Goal: Information Seeking & Learning: Learn about a topic

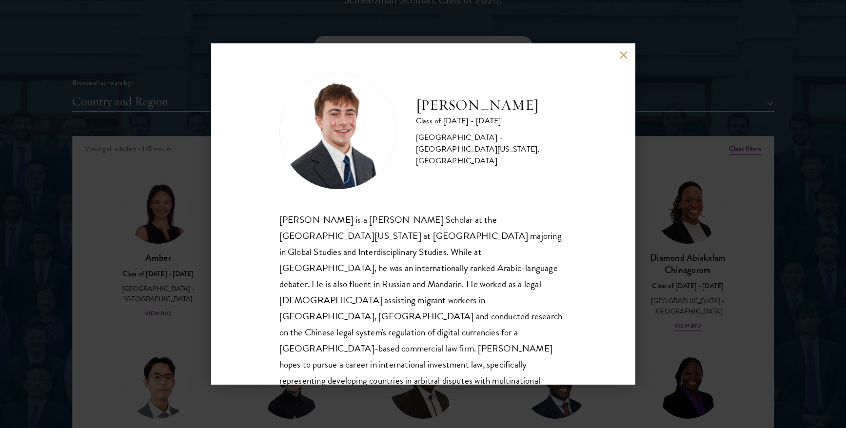
scroll to position [3680, 0]
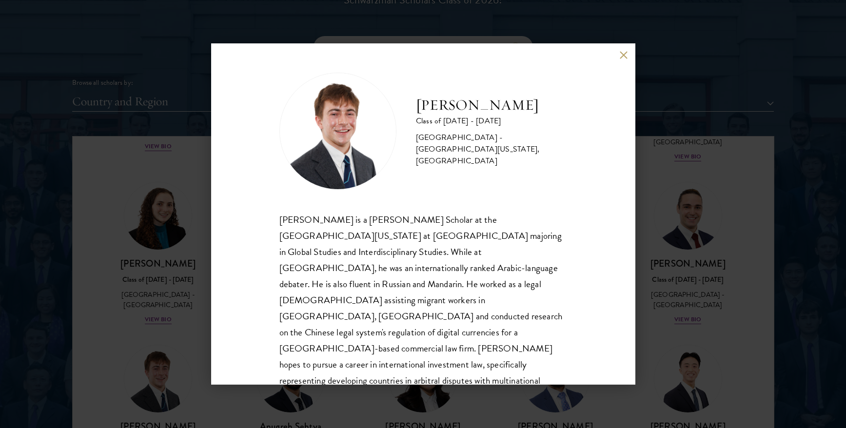
click at [623, 58] on button at bounding box center [624, 55] width 8 height 8
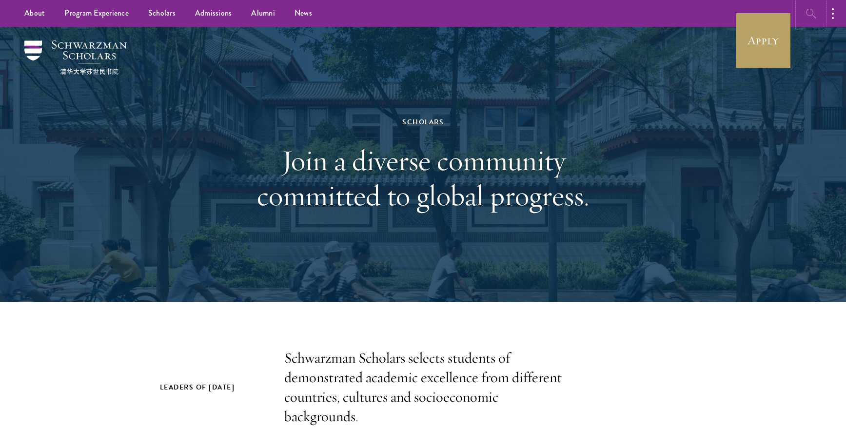
click at [817, 13] on button "button" at bounding box center [811, 13] width 27 height 27
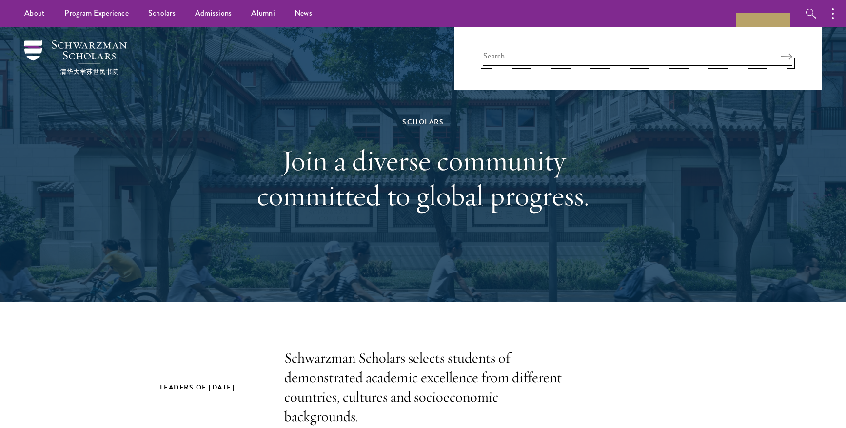
click at [739, 54] on input "search" at bounding box center [637, 58] width 309 height 16
type input "capstone"
click at [781, 53] on button "Search" at bounding box center [787, 56] width 12 height 7
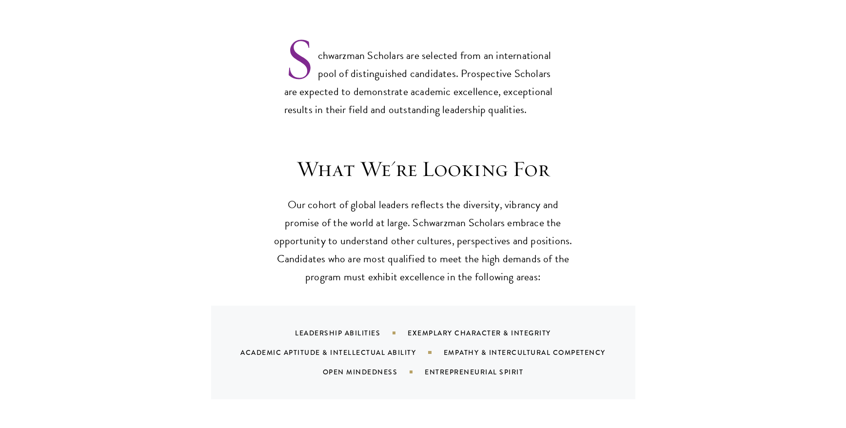
scroll to position [883, 0]
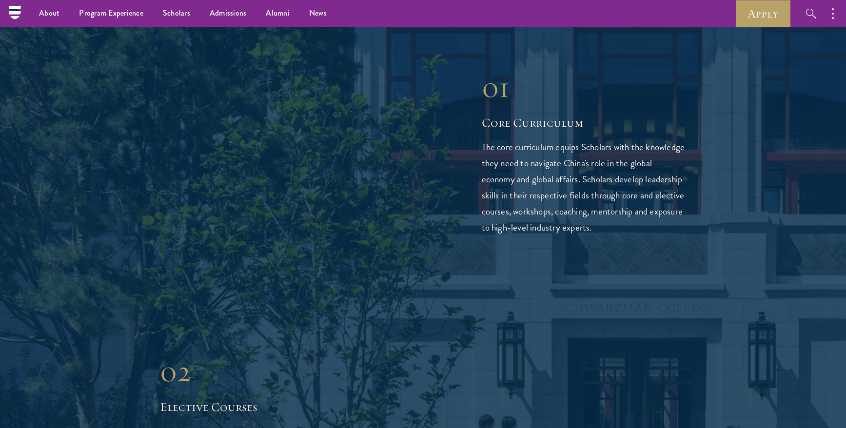
scroll to position [1452, 0]
